Goal: Information Seeking & Learning: Compare options

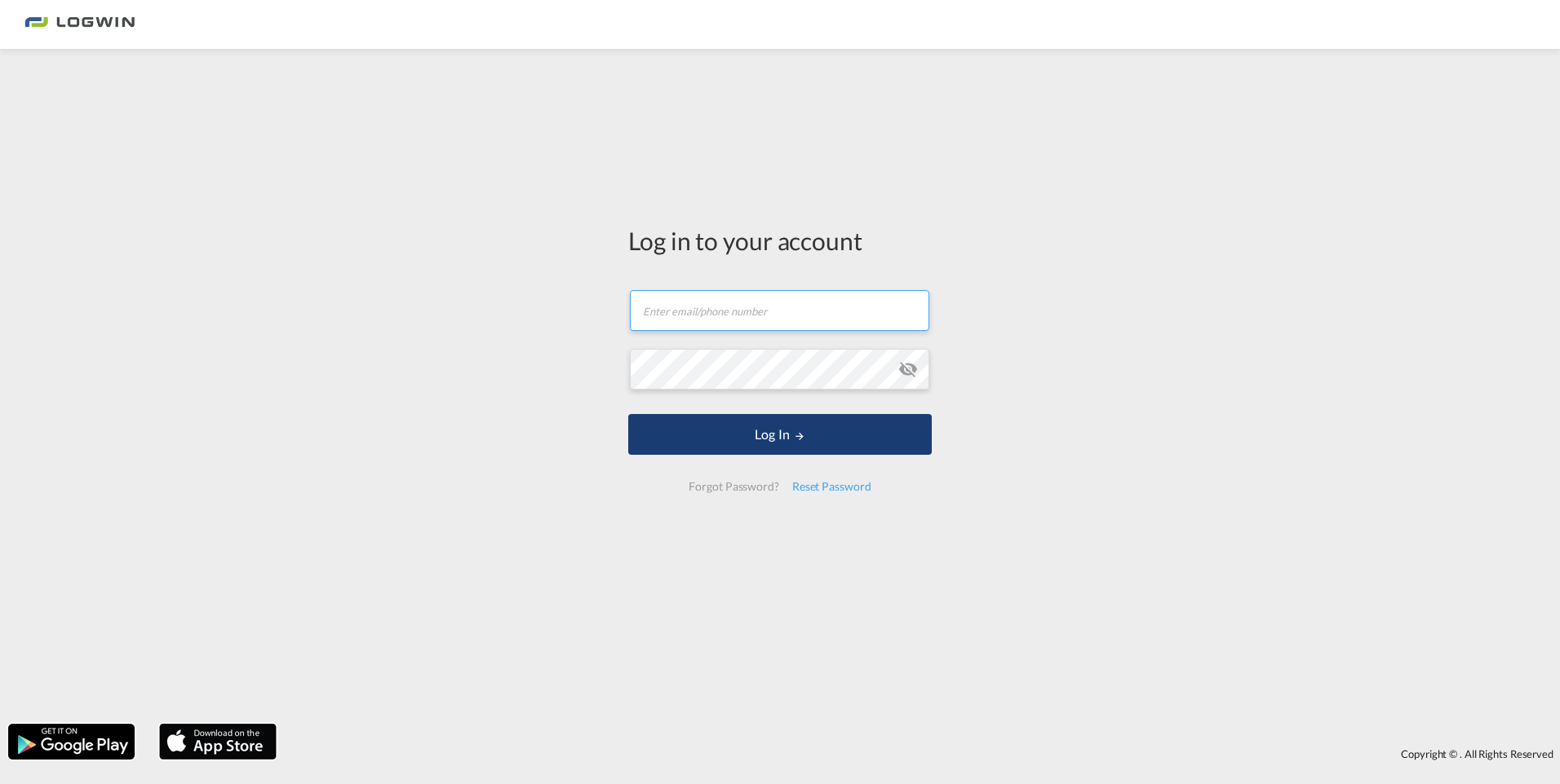
type input "[PERSON_NAME][EMAIL_ADDRESS][PERSON_NAME][DOMAIN_NAME]"
click at [744, 429] on button "Log In" at bounding box center [780, 434] width 303 height 41
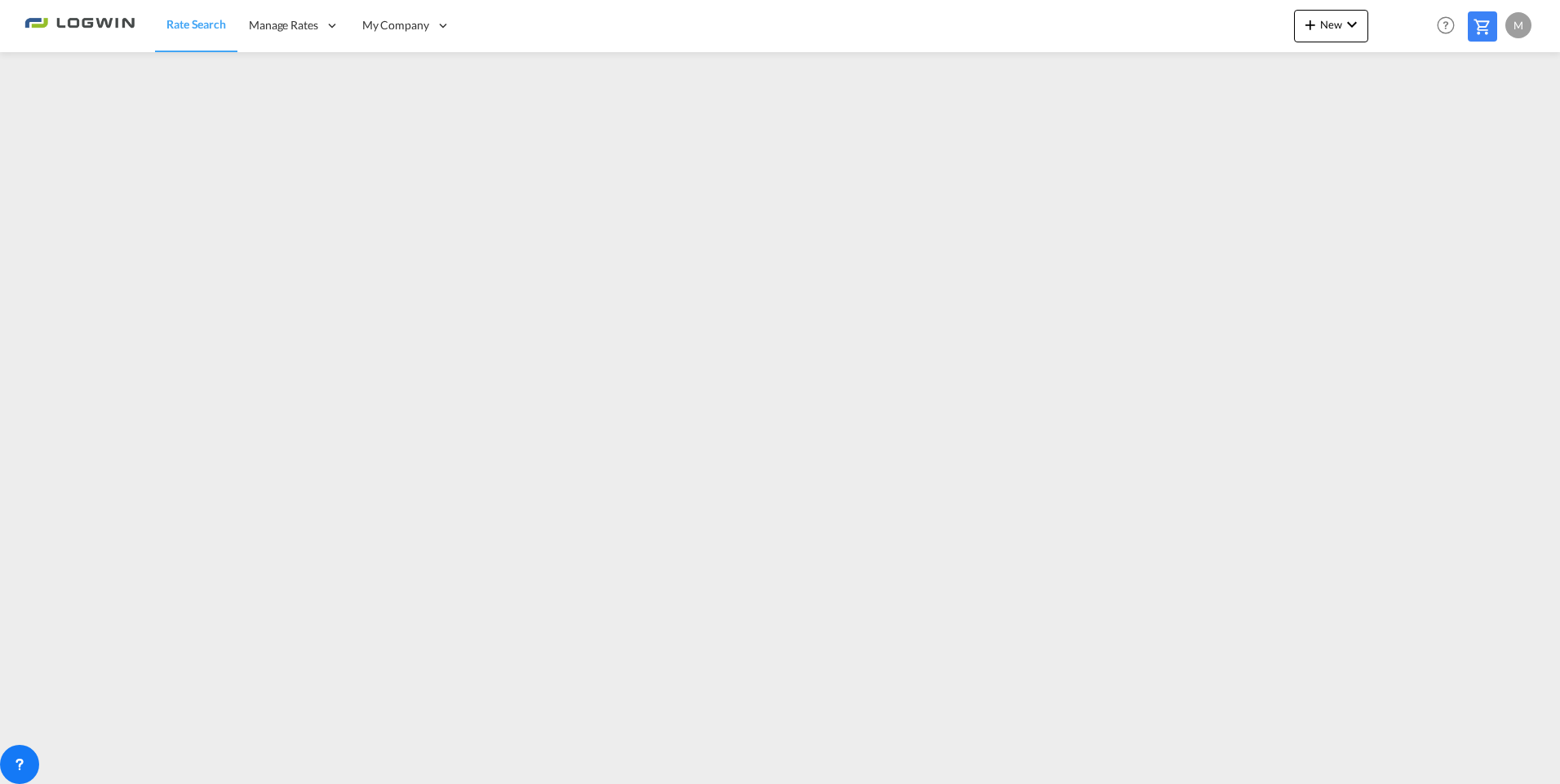
click at [194, 20] on span "Rate Search" at bounding box center [196, 24] width 59 height 14
